Goal: Information Seeking & Learning: Learn about a topic

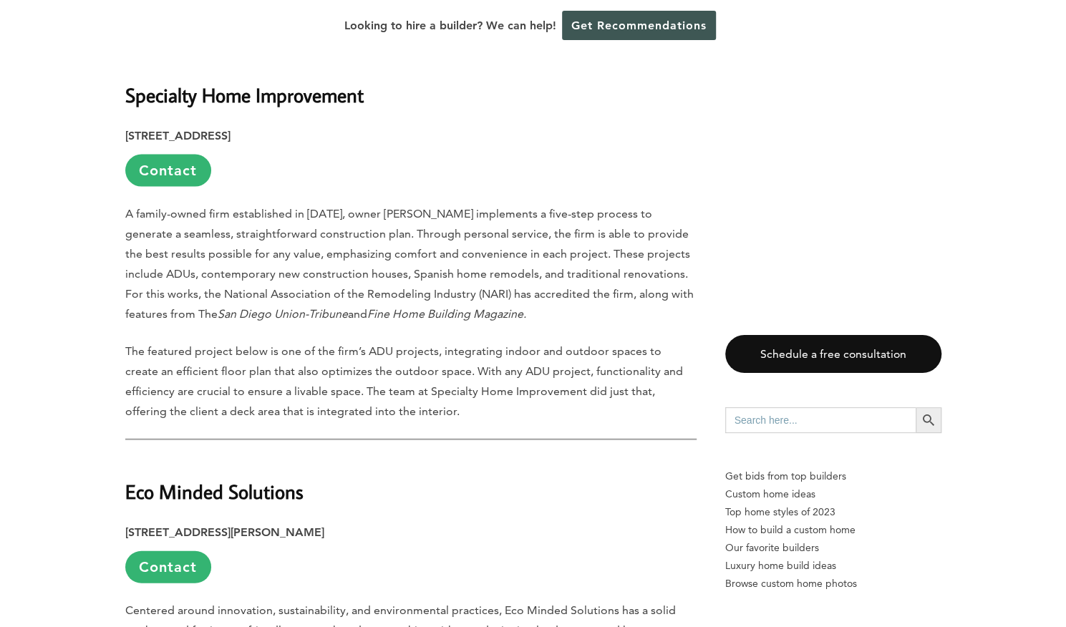
scroll to position [1723, 0]
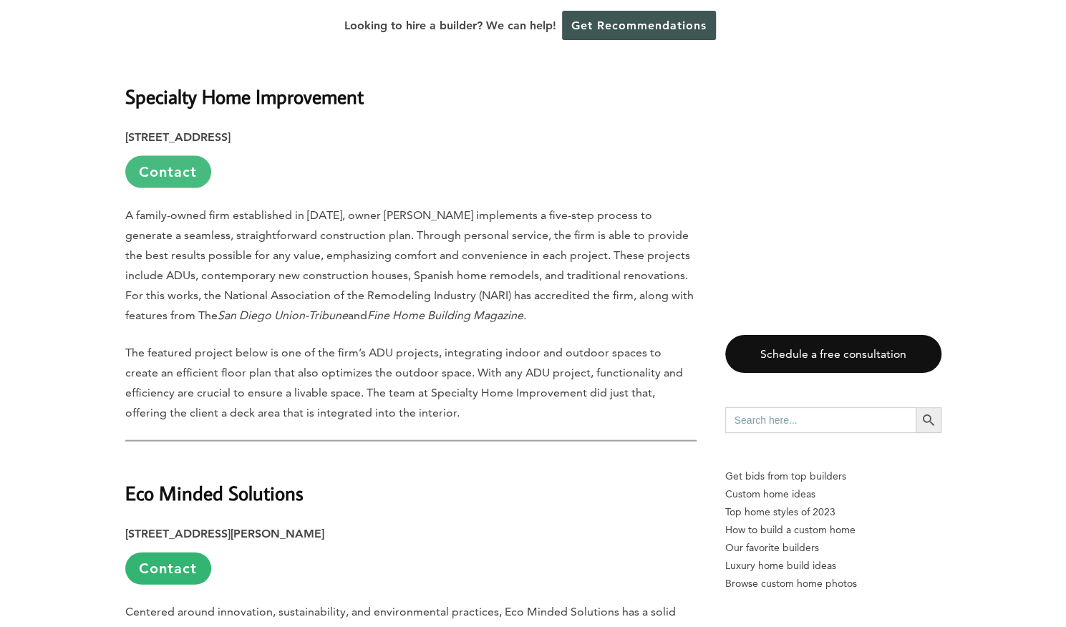
click at [191, 156] on link "Contact" at bounding box center [168, 172] width 86 height 32
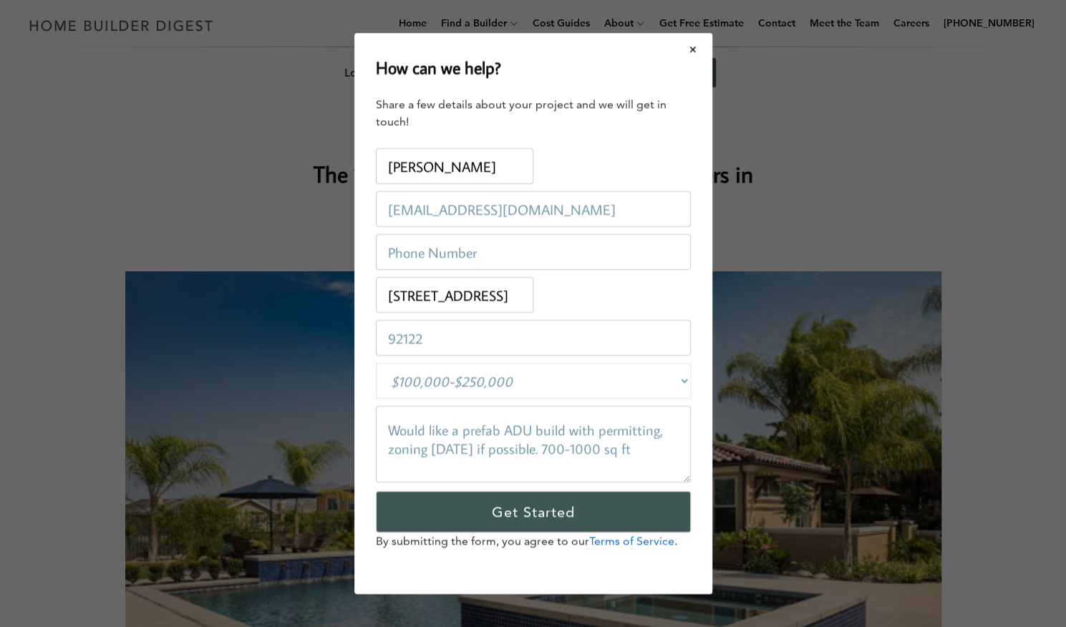
scroll to position [0, 0]
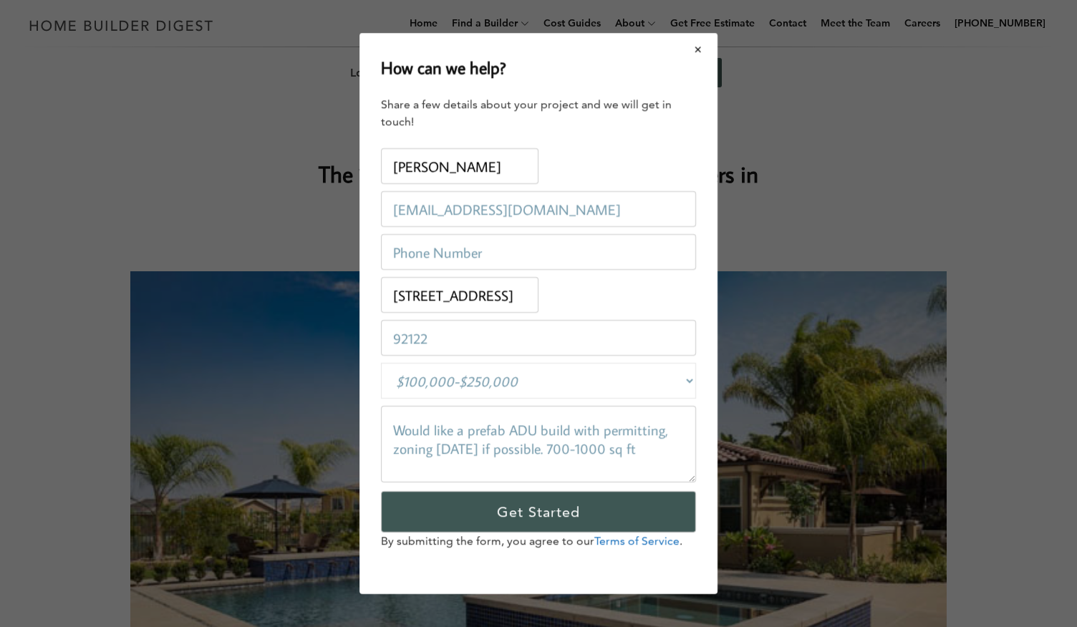
click at [690, 51] on button "Close modal" at bounding box center [699, 49] width 38 height 30
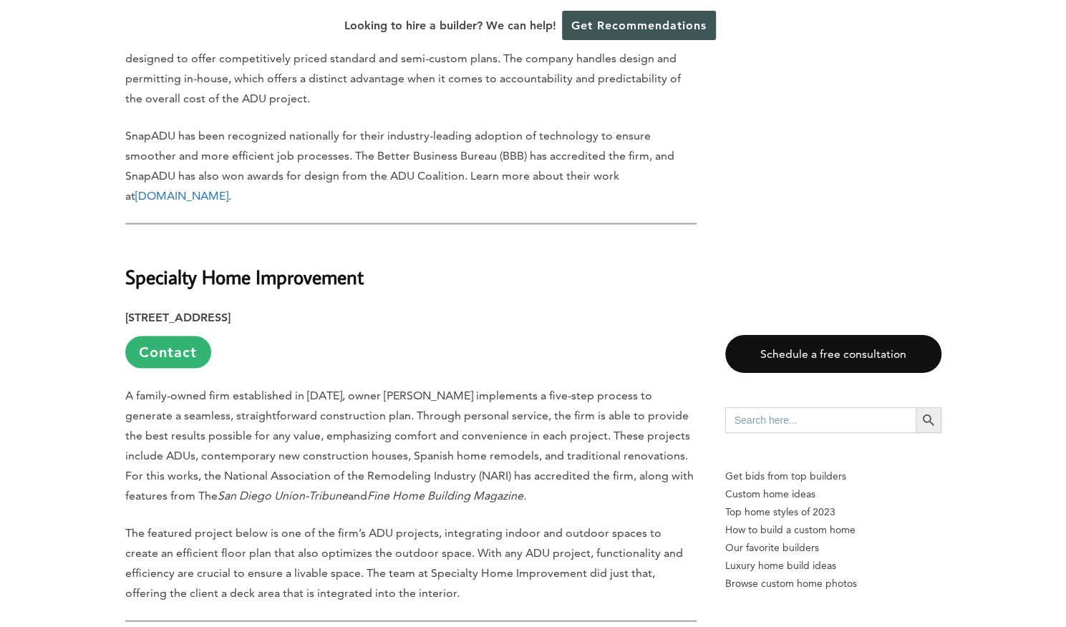
scroll to position [1647, 0]
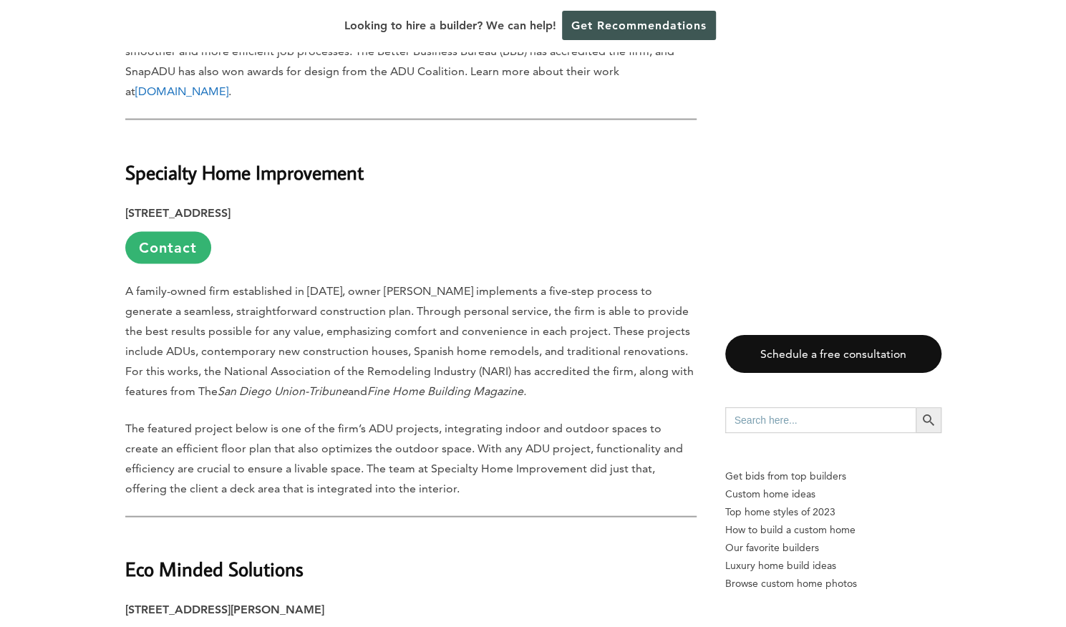
click at [213, 160] on strong "Specialty Home Improvement" at bounding box center [244, 172] width 239 height 25
click at [159, 232] on link "Contact" at bounding box center [168, 248] width 86 height 32
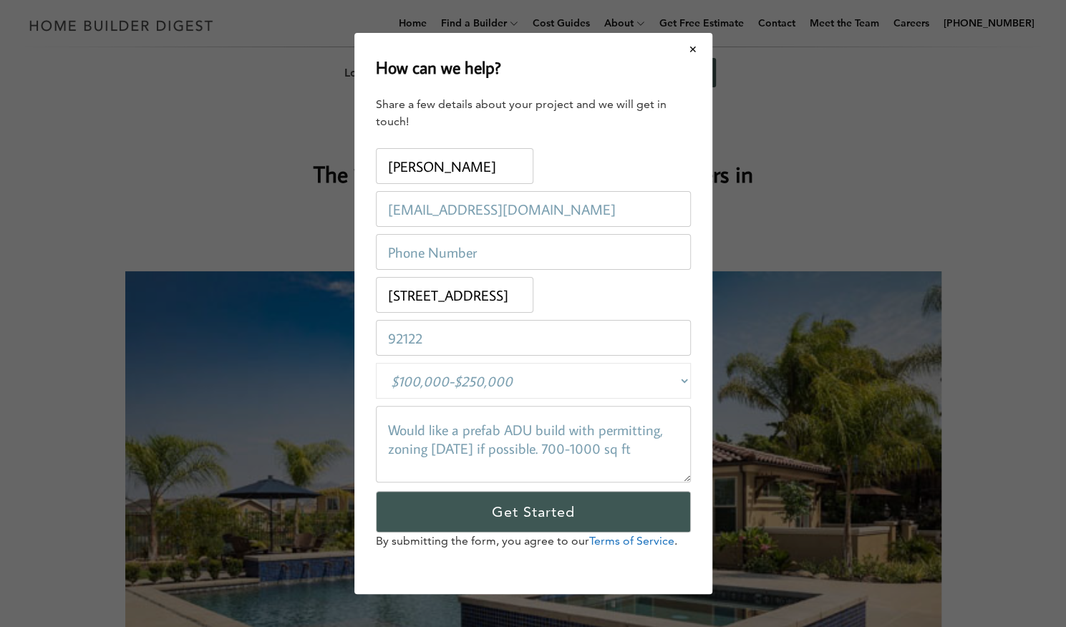
scroll to position [0, 0]
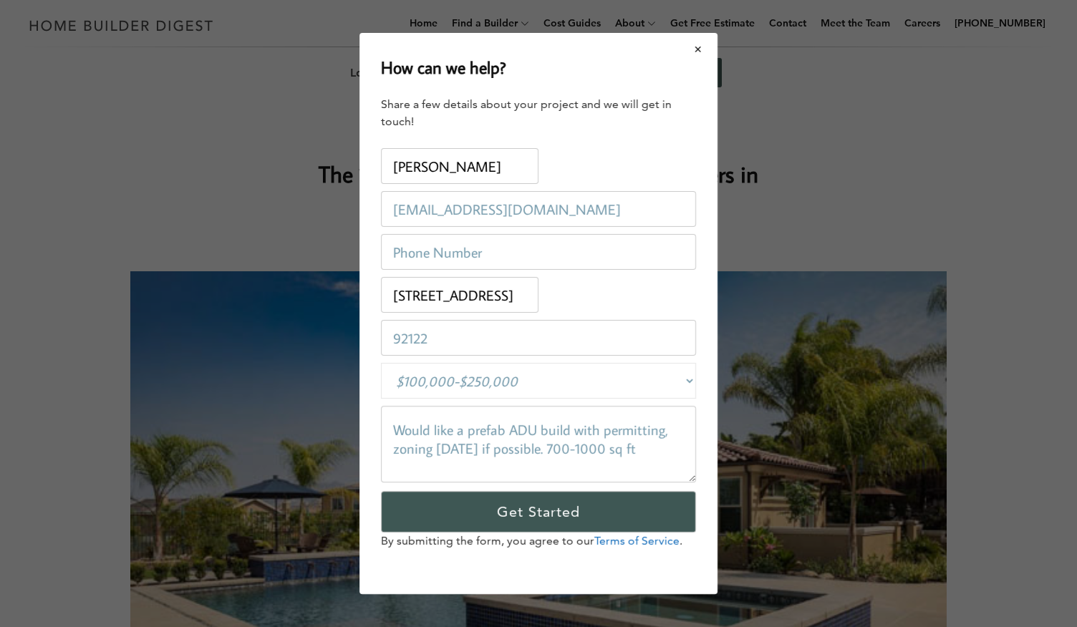
click at [705, 54] on button "Close modal" at bounding box center [699, 49] width 38 height 30
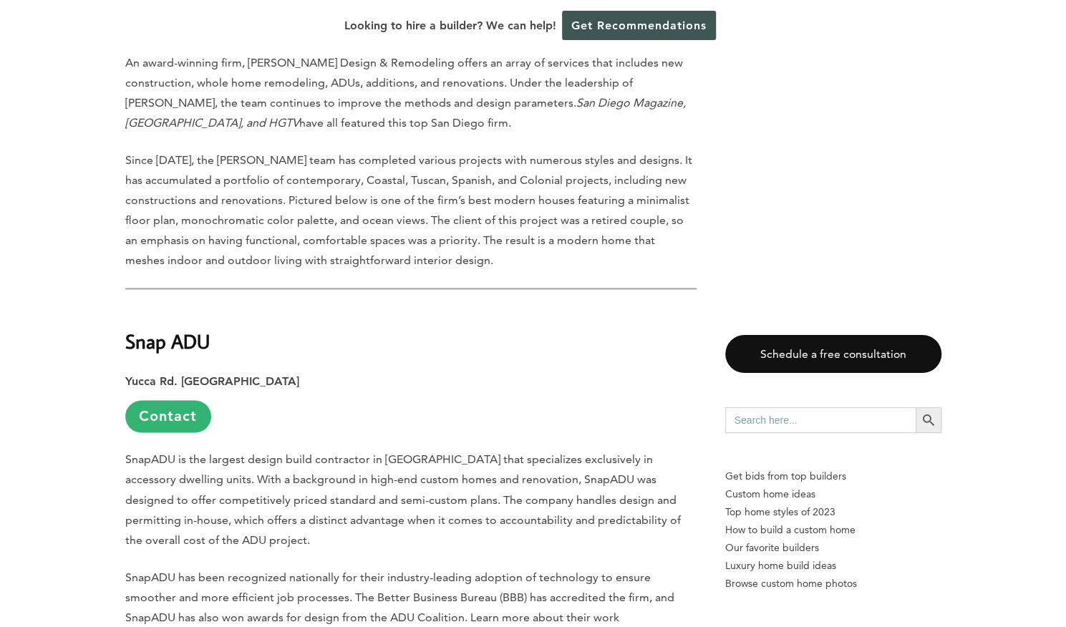
scroll to position [1289, 0]
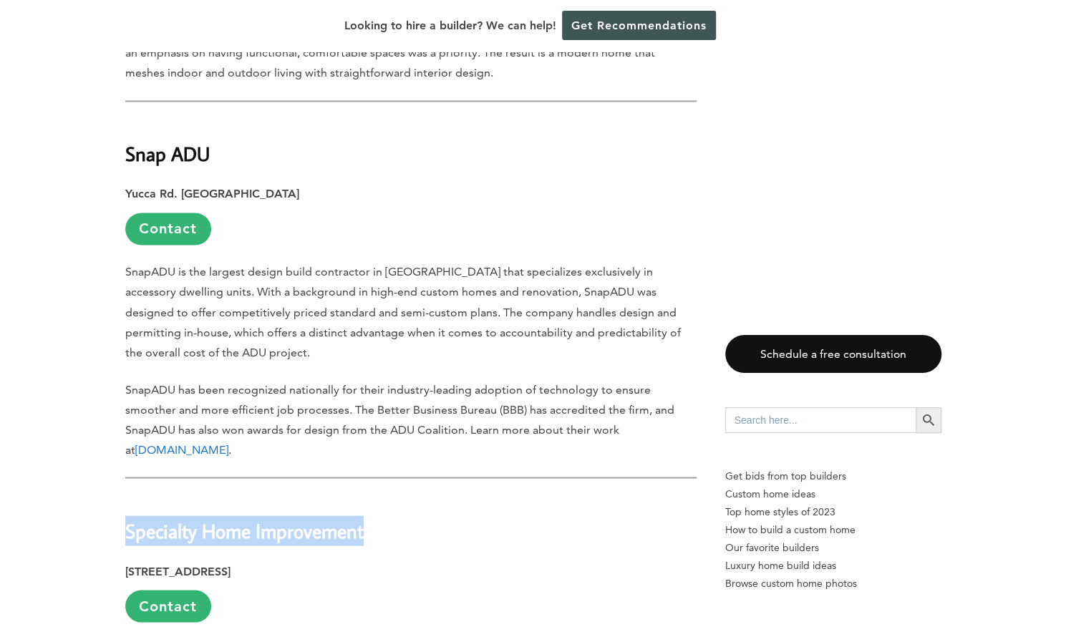
drag, startPoint x: 113, startPoint y: 514, endPoint x: 381, endPoint y: 519, distance: 267.9
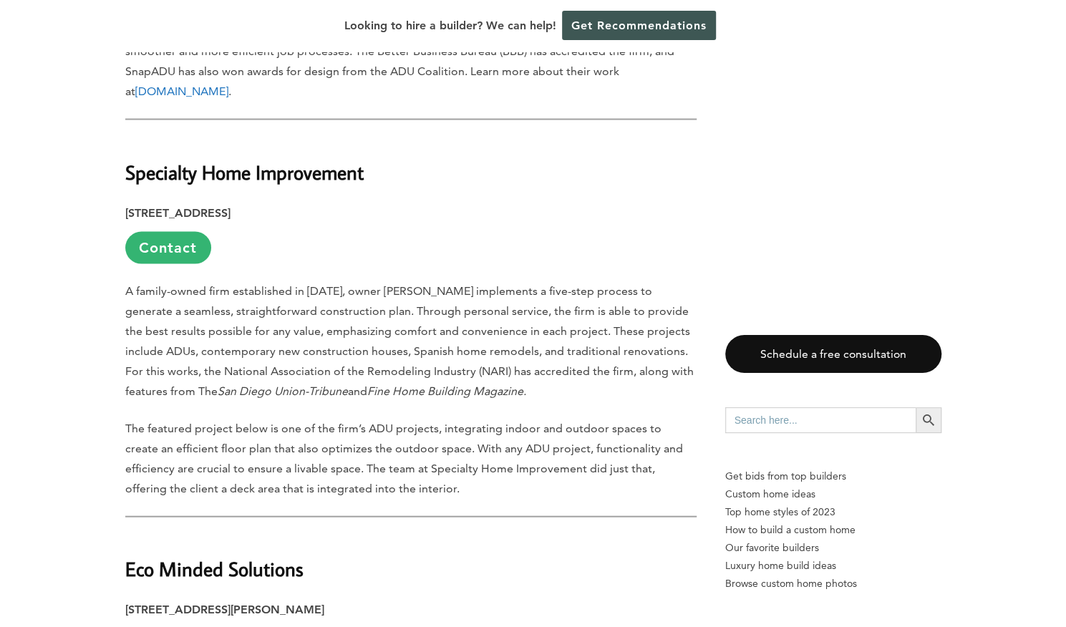
click at [540, 281] on p "A family-owned firm established in [DATE], owner [PERSON_NAME] implements a fiv…" at bounding box center [411, 341] width 572 height 120
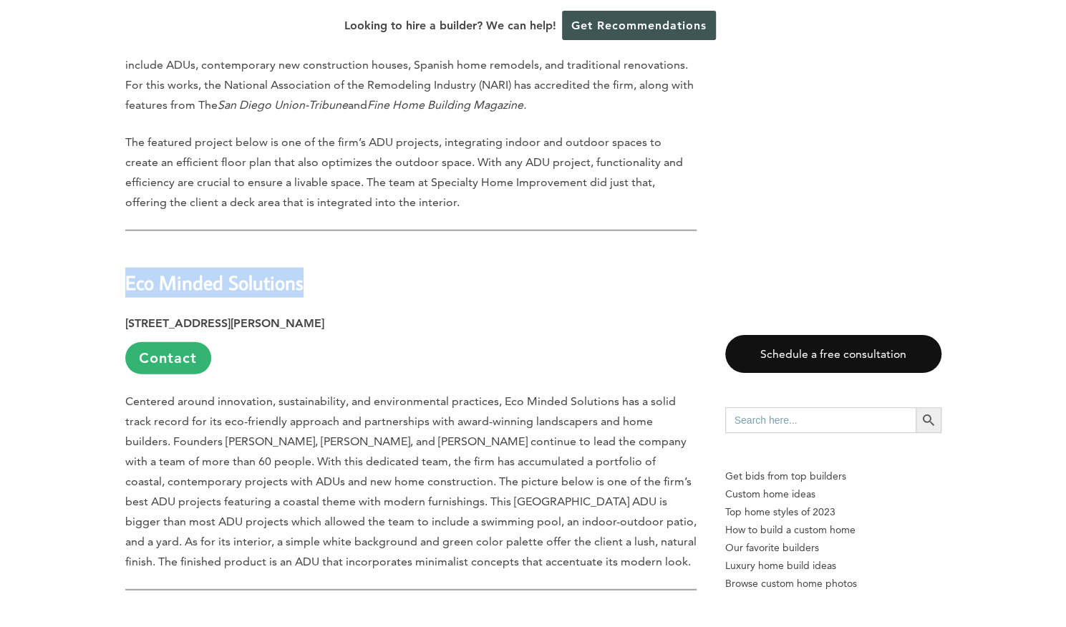
drag, startPoint x: 47, startPoint y: 264, endPoint x: 302, endPoint y: 274, distance: 255.2
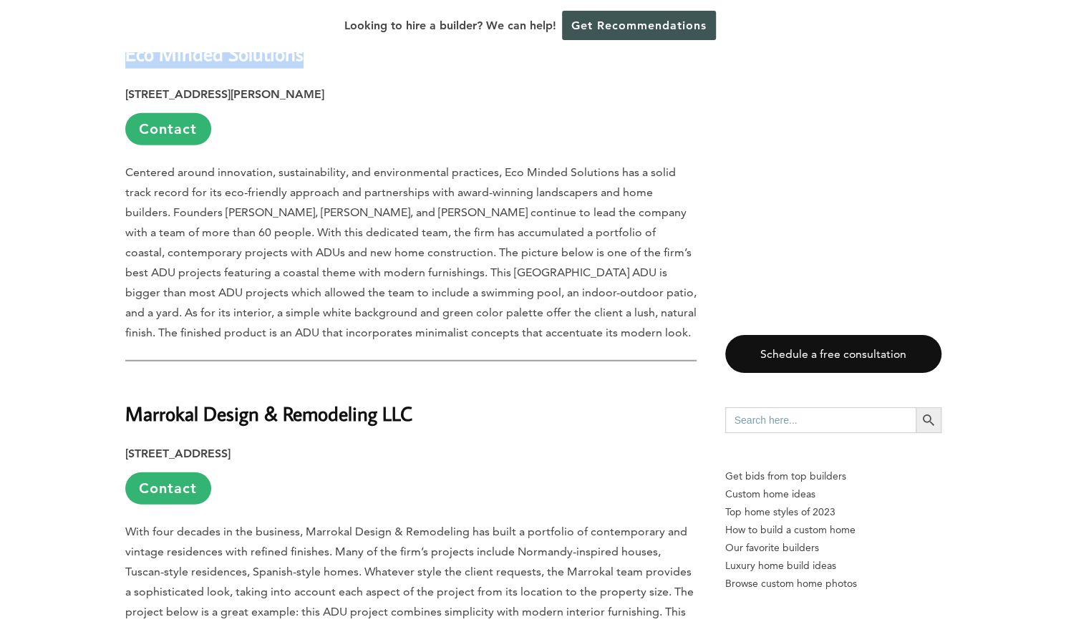
scroll to position [2364, 0]
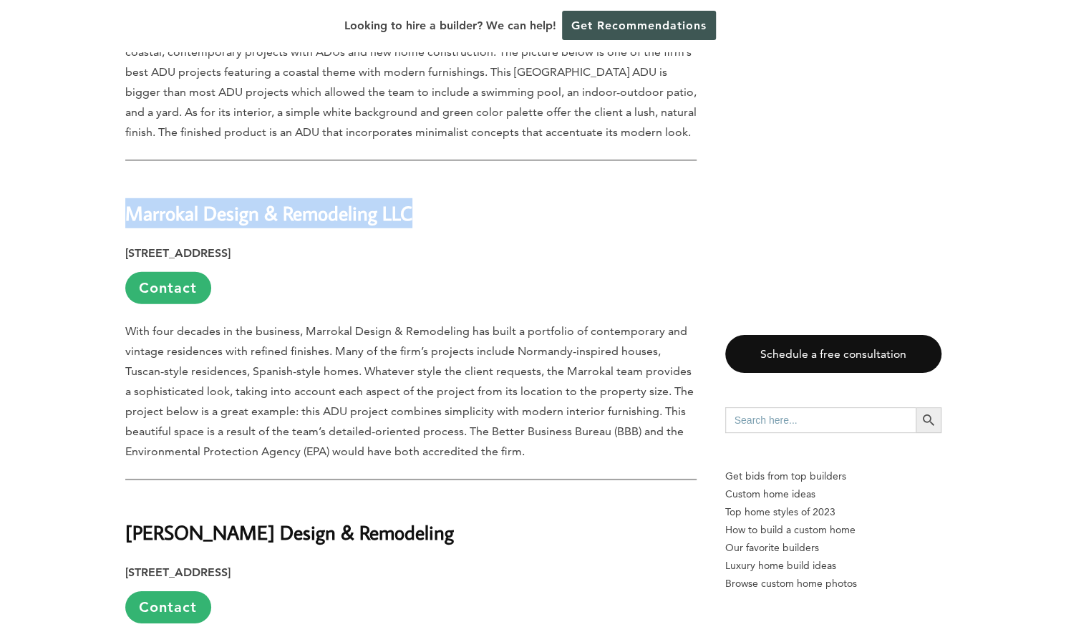
drag, startPoint x: 111, startPoint y: 191, endPoint x: 451, endPoint y: 193, distance: 339.5
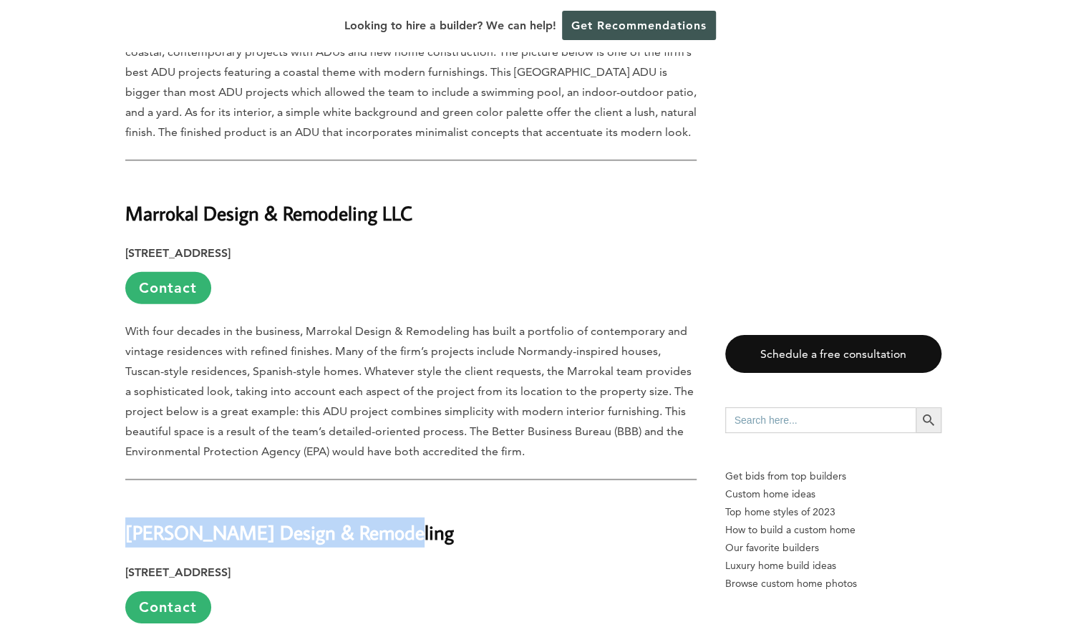
drag, startPoint x: 199, startPoint y: 523, endPoint x: 450, endPoint y: 511, distance: 251.0
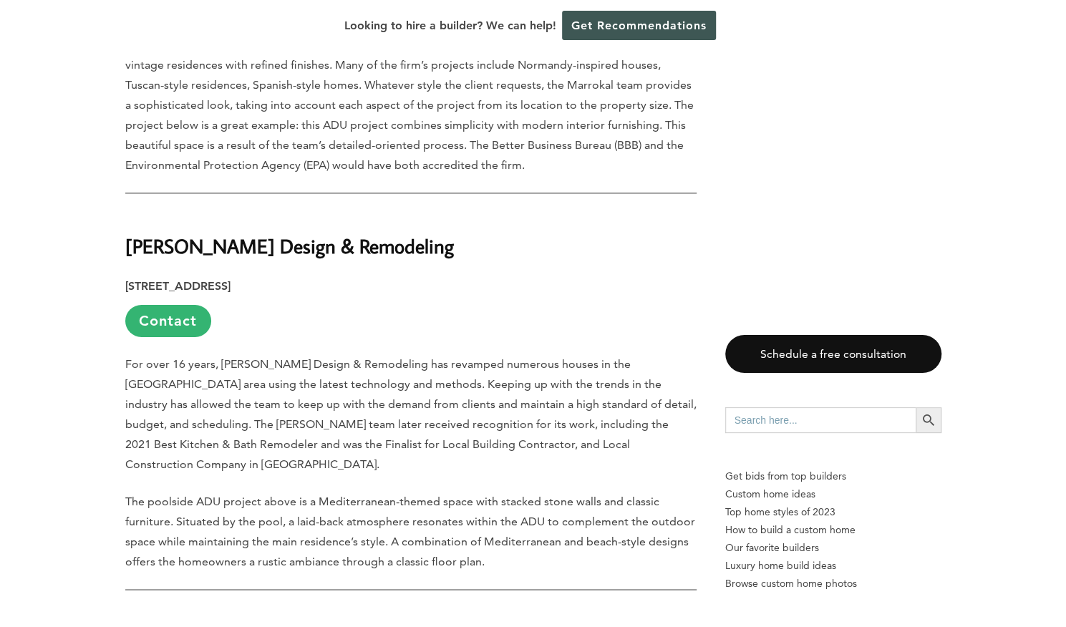
click at [480, 439] on div "Last updated on [DATE] 09:40 am Beaches and mountains provide beautiful natural…" at bounding box center [411, 460] width 572 height 4646
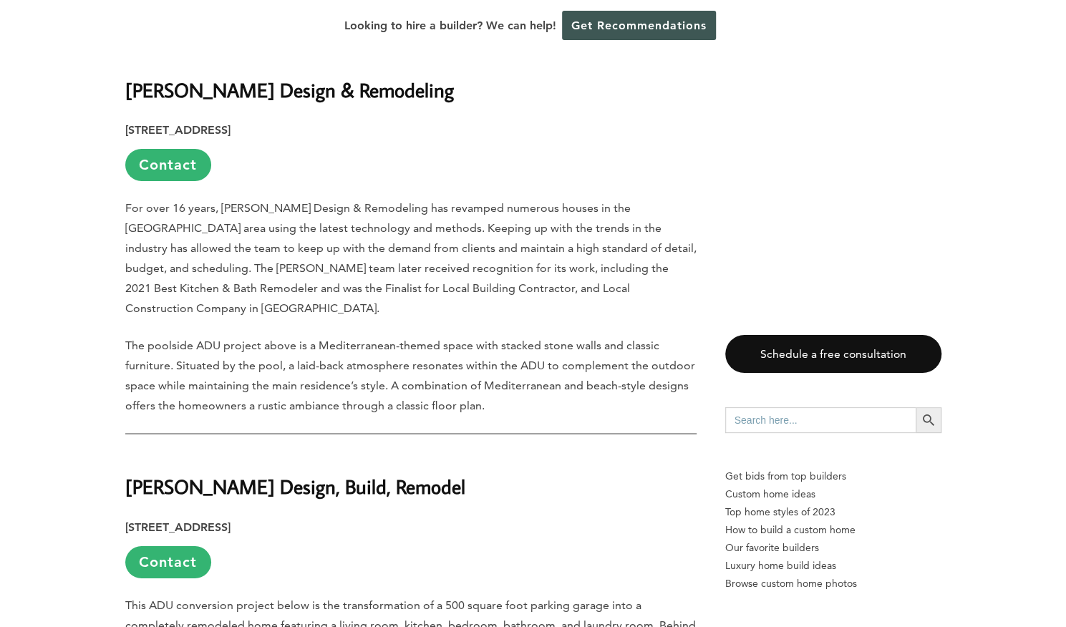
scroll to position [2937, 0]
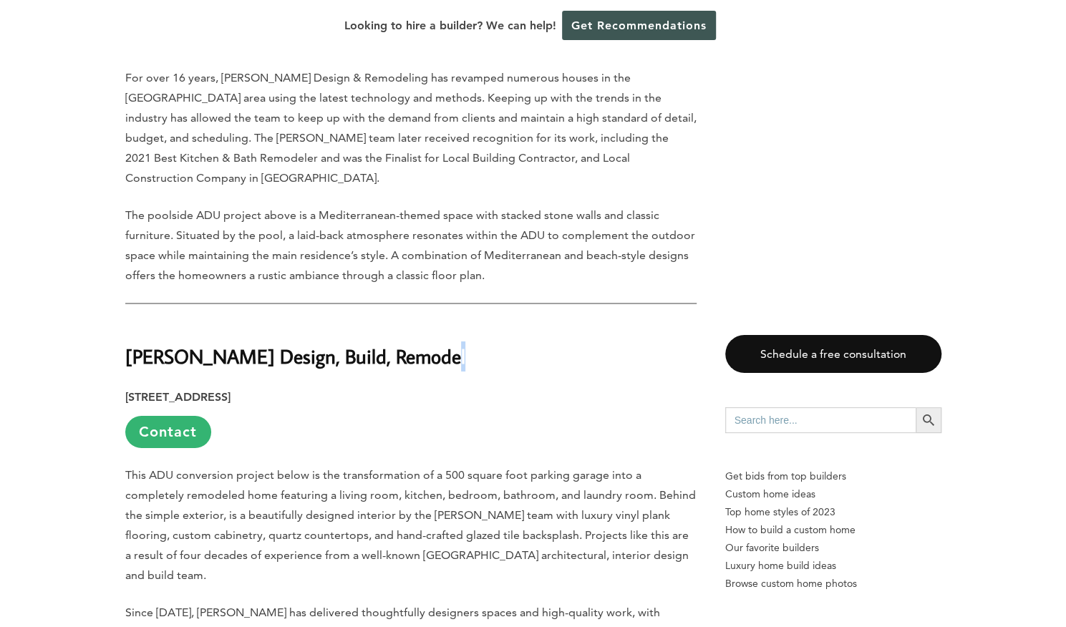
drag, startPoint x: 365, startPoint y: 332, endPoint x: 436, endPoint y: 326, distance: 71.9
click at [436, 326] on div "Last updated on [DATE] 09:40 am Beaches and mountains provide beautiful natural…" at bounding box center [533, 235] width 1066 height 4815
drag, startPoint x: 100, startPoint y: 316, endPoint x: 478, endPoint y: 316, distance: 378.2
click at [478, 316] on div "Last updated on [DATE] 09:40 am Beaches and mountains provide beautiful natural…" at bounding box center [533, 235] width 1066 height 4815
click at [552, 466] on p "This ADU conversion project below is the transformation of a 500 square foot pa…" at bounding box center [411, 526] width 572 height 120
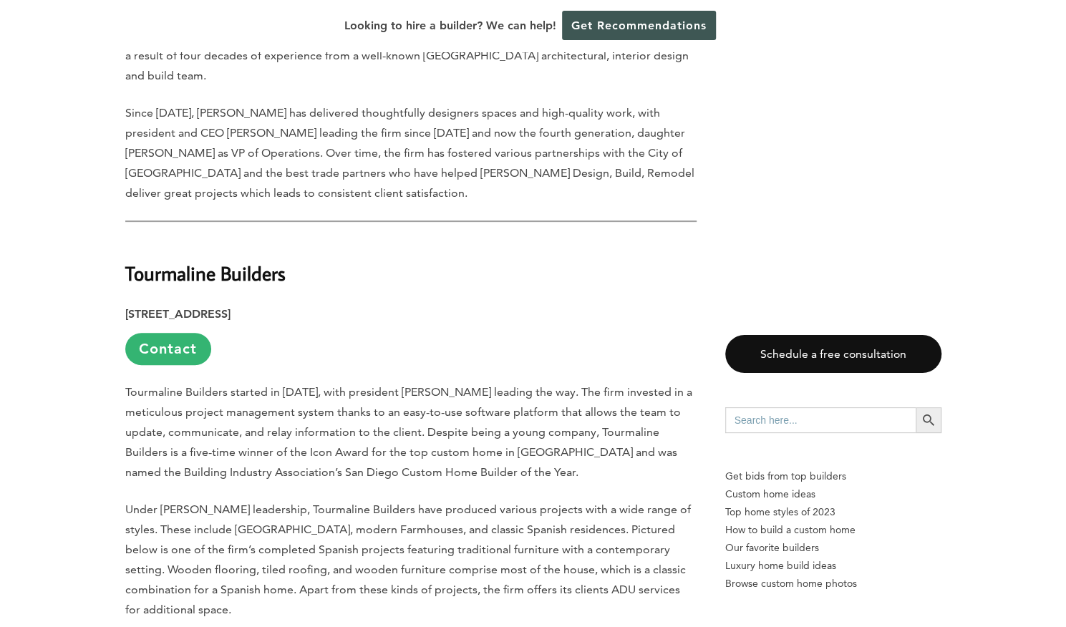
scroll to position [3438, 0]
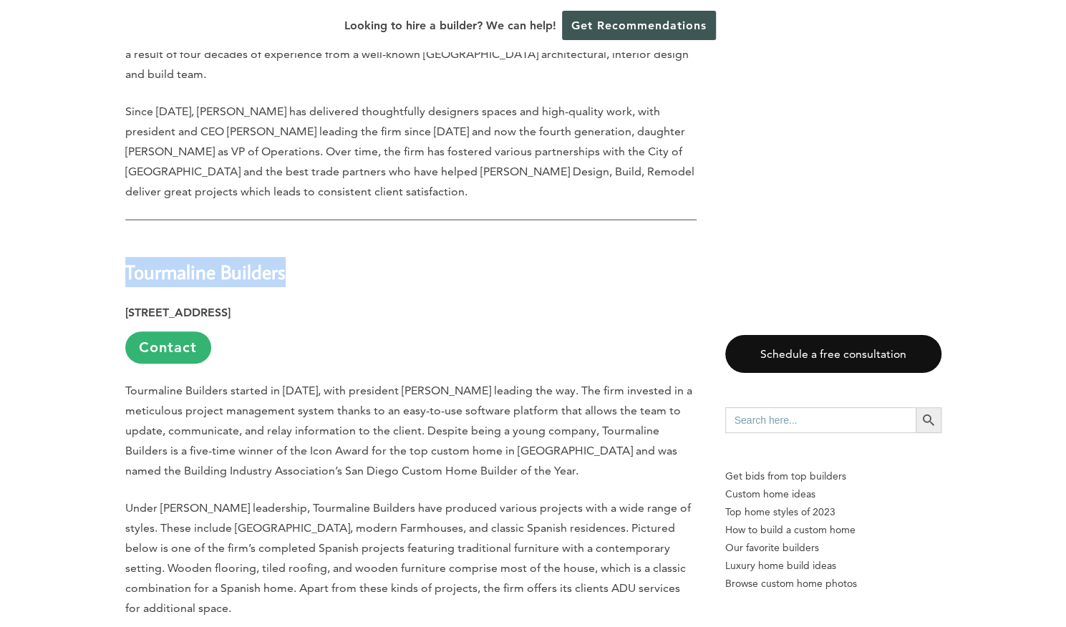
drag, startPoint x: 297, startPoint y: 221, endPoint x: 325, endPoint y: 223, distance: 28.7
click at [325, 386] on p "Tourmaline Builders started in [DATE], with president [PERSON_NAME] leading the…" at bounding box center [411, 431] width 572 height 100
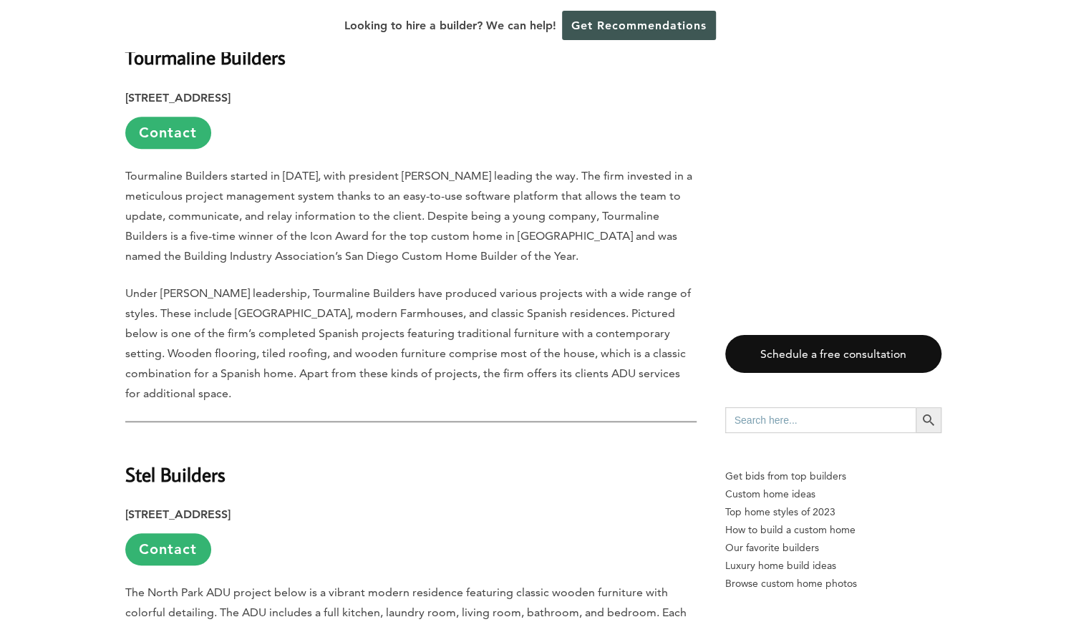
scroll to position [3868, 0]
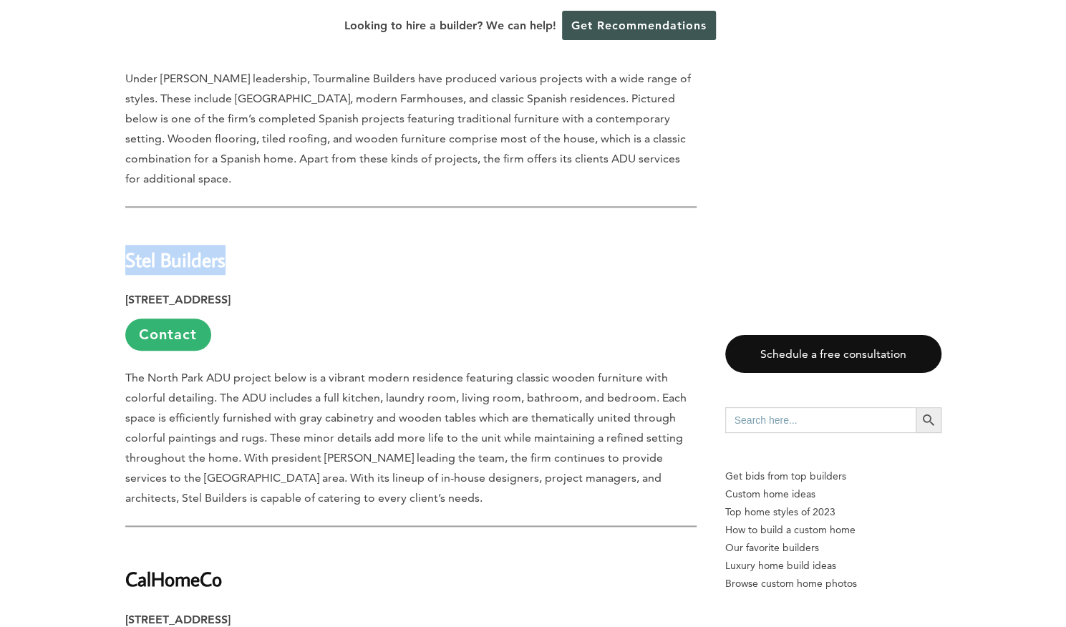
drag, startPoint x: 107, startPoint y: 158, endPoint x: 226, endPoint y: 159, distance: 118.9
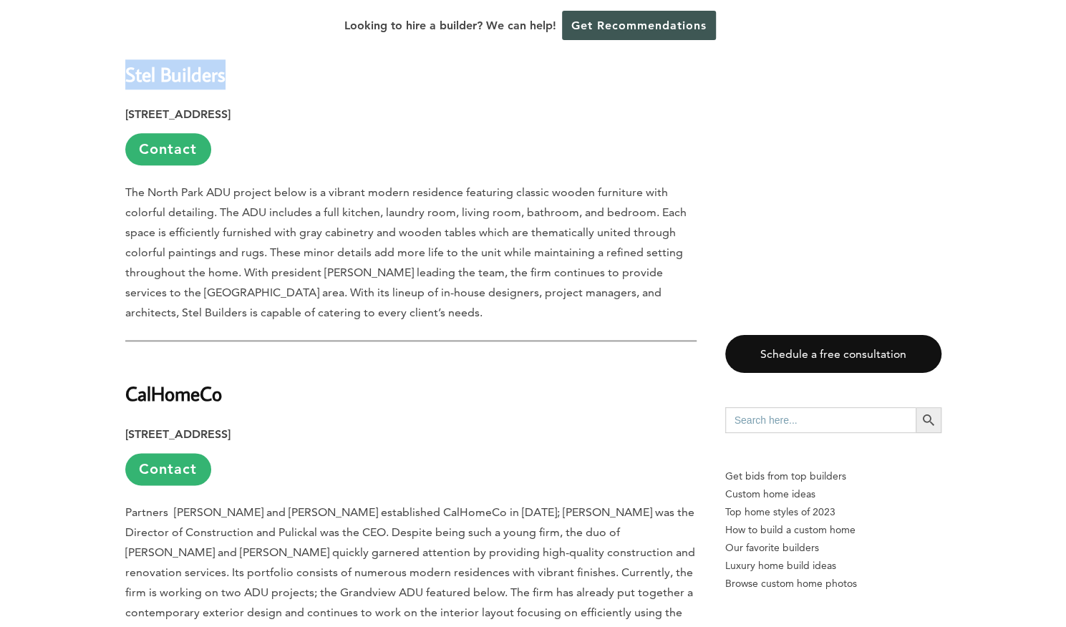
scroll to position [4083, 0]
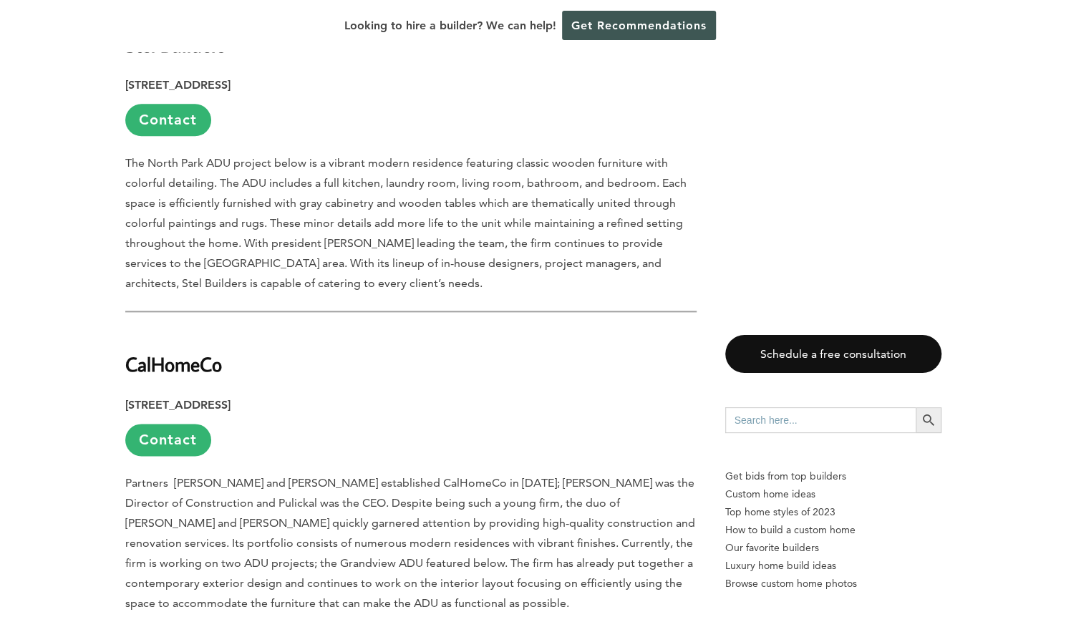
click at [636, 395] on p "[STREET_ADDRESS] Contact" at bounding box center [411, 425] width 572 height 61
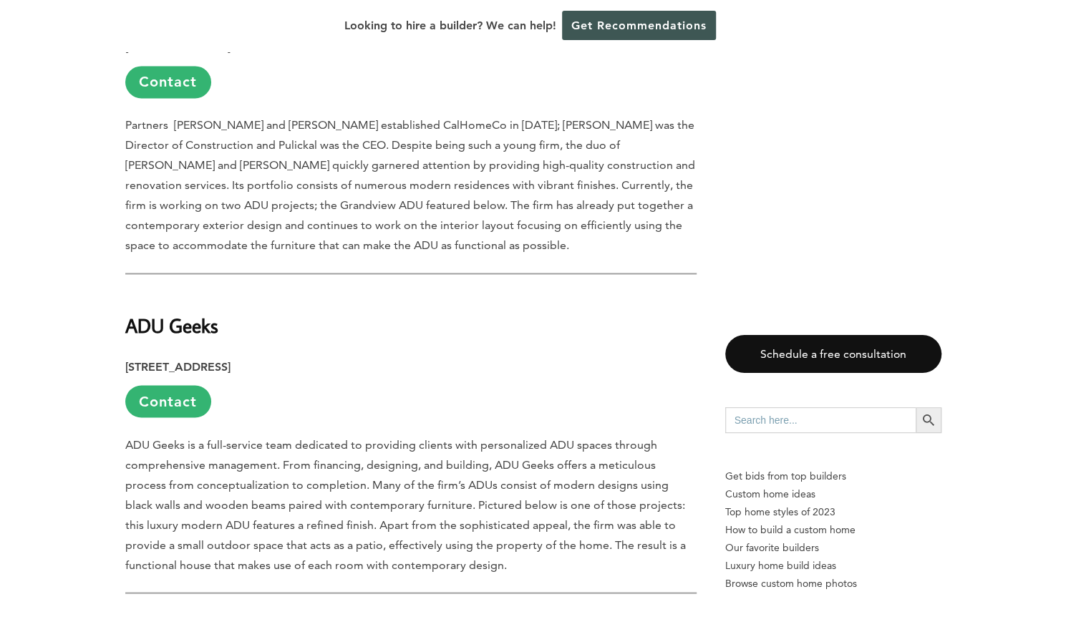
scroll to position [4512, 0]
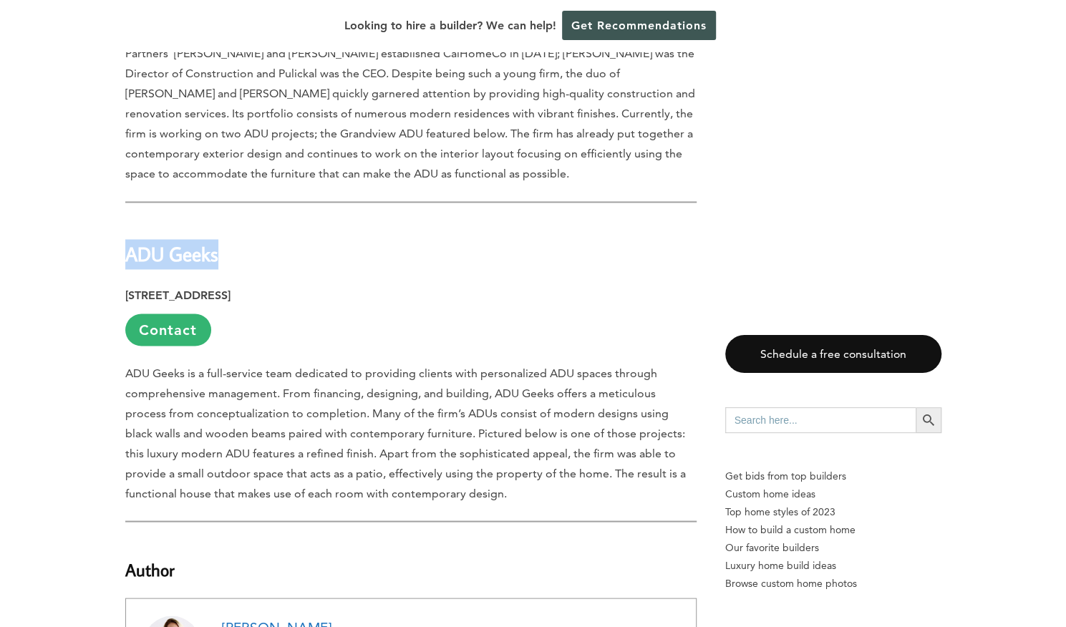
drag, startPoint x: 248, startPoint y: 170, endPoint x: 87, endPoint y: 173, distance: 160.5
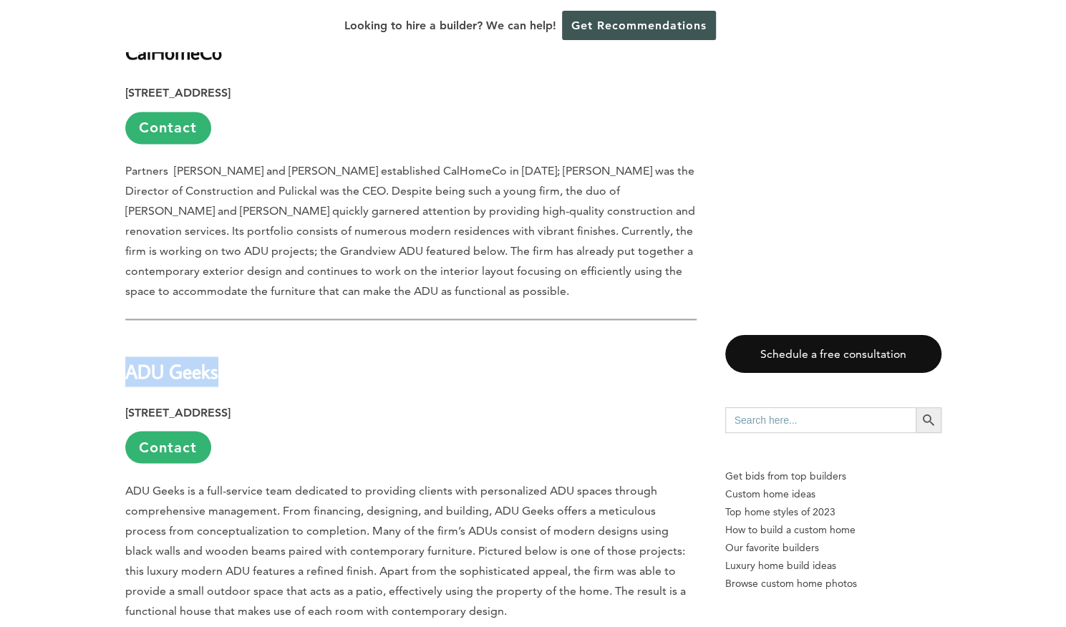
scroll to position [4154, 0]
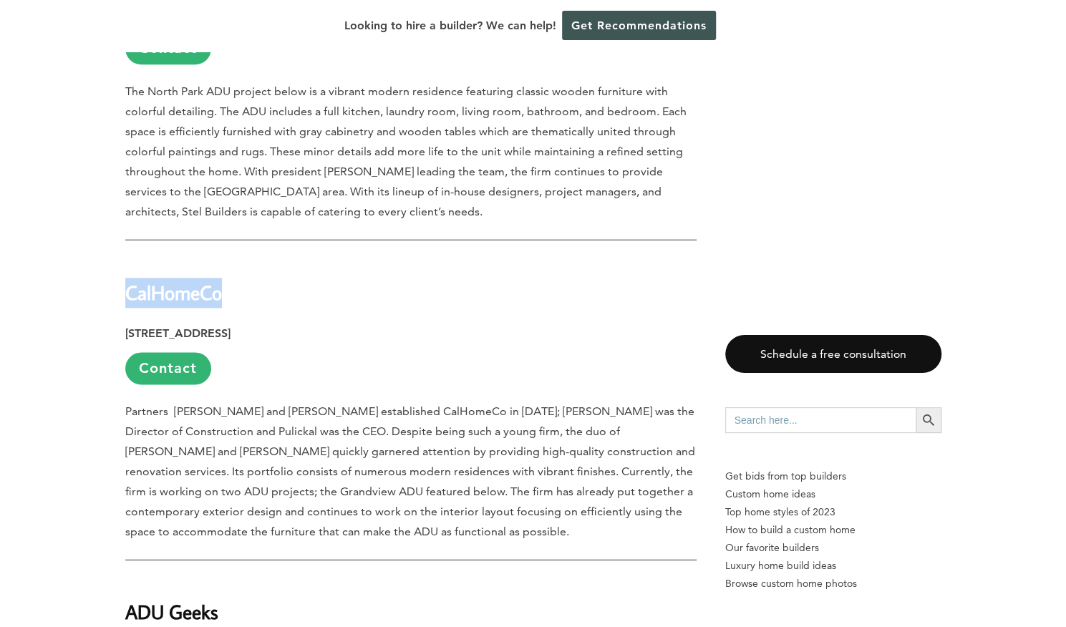
drag, startPoint x: 249, startPoint y: 208, endPoint x: 120, endPoint y: 213, distance: 129.7
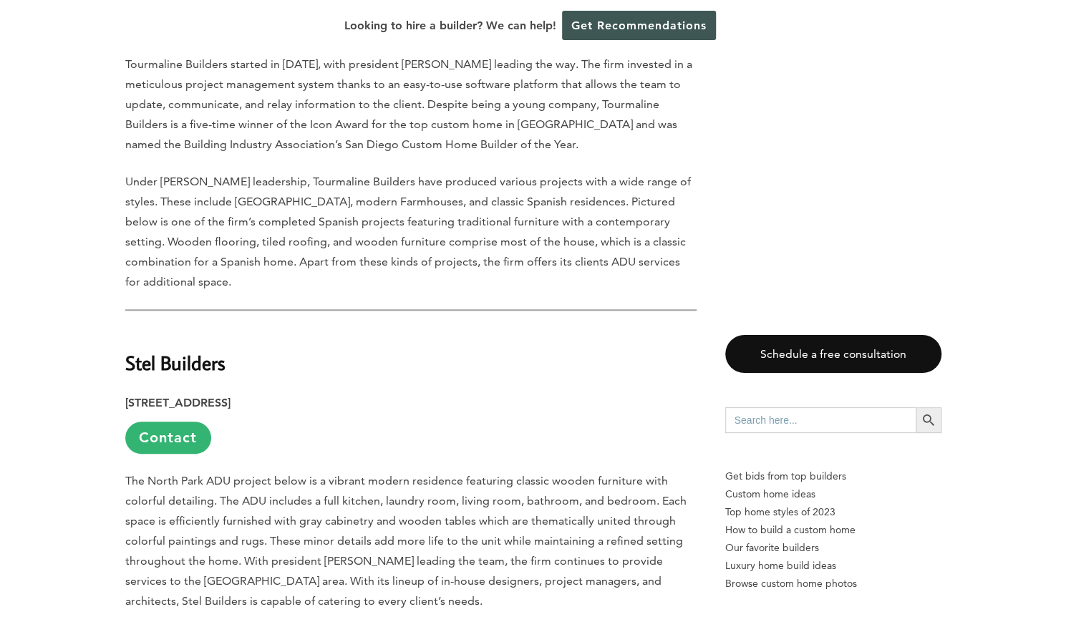
scroll to position [3796, 0]
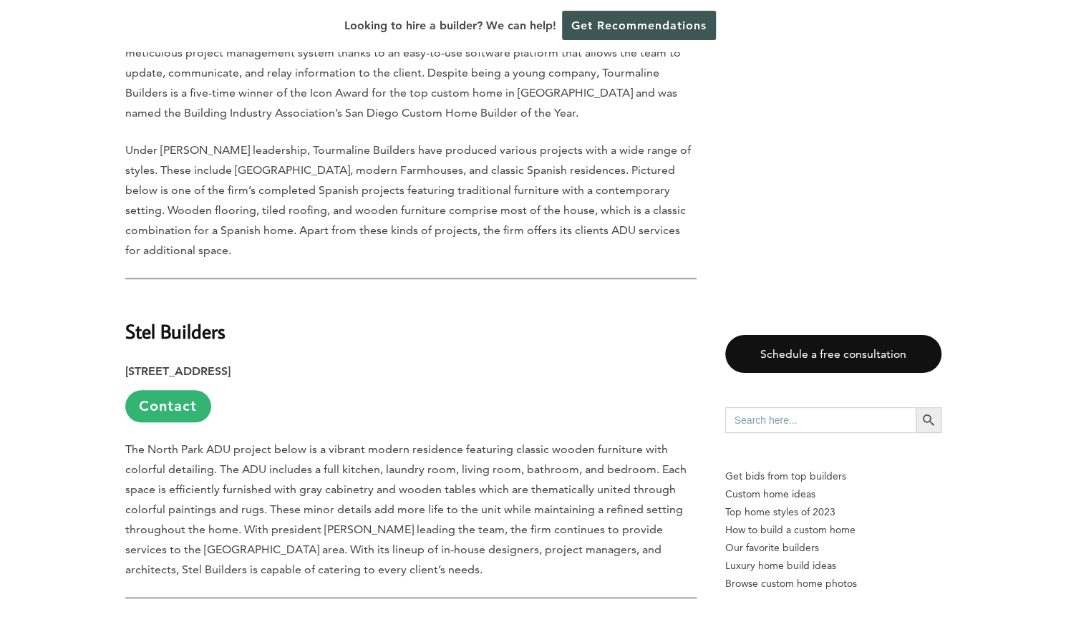
click at [607, 362] on p "[STREET_ADDRESS] Contact" at bounding box center [411, 392] width 572 height 61
